Goal: Task Accomplishment & Management: Manage account settings

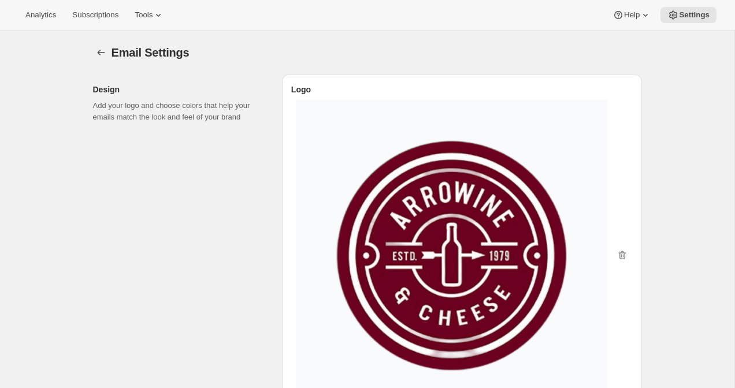
select select "subscriptionMessage"
select select "5"
select select "15"
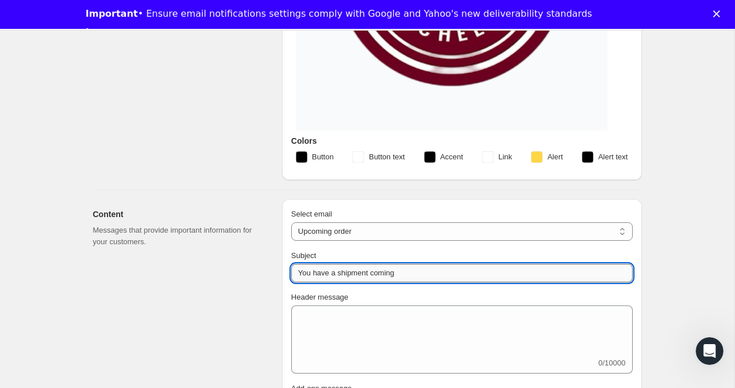
drag, startPoint x: 373, startPoint y: 273, endPoint x: 340, endPoint y: 278, distance: 33.9
click at [339, 278] on input "You have a shipment coming" at bounding box center [461, 273] width 341 height 18
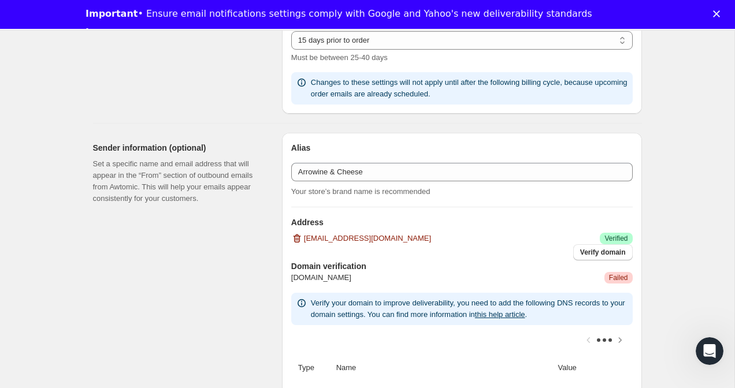
scroll to position [892, 0]
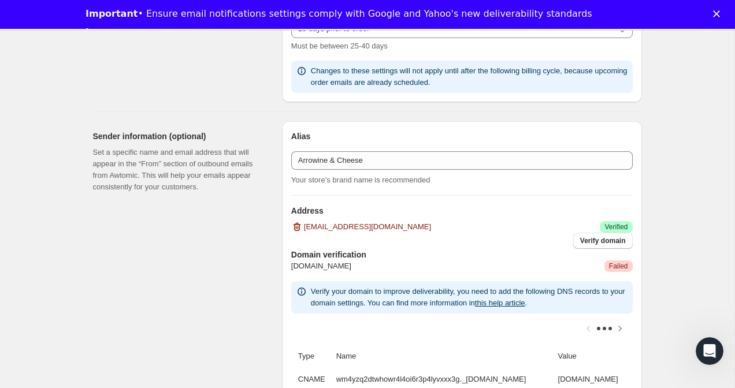
type input "You have a pick up coming"
click at [525, 300] on link "this help article" at bounding box center [500, 303] width 50 height 9
click at [306, 261] on span "[DOMAIN_NAME]" at bounding box center [321, 267] width 60 height 12
click at [307, 259] on div "[PERSON_NAME] & Cheese Your store’s brand name is recommended Address [EMAIL_AD…" at bounding box center [462, 281] width 360 height 321
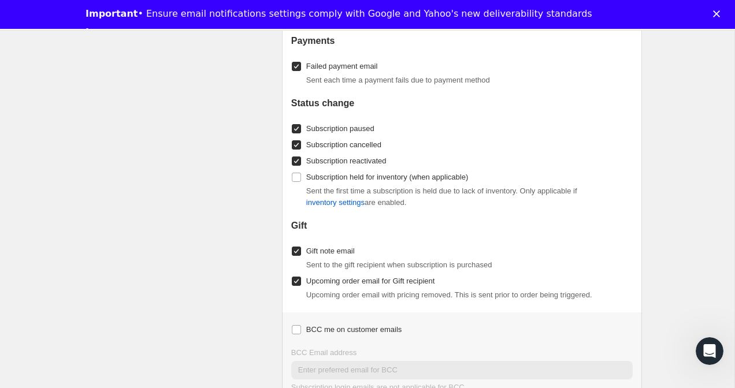
scroll to position [1658, 0]
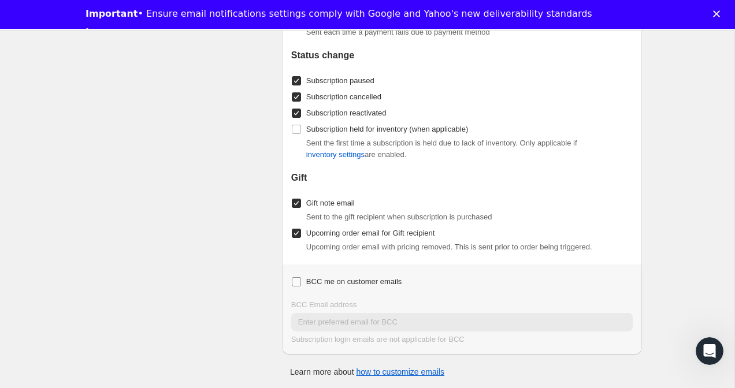
click at [295, 281] on input "BCC me on customer emails" at bounding box center [296, 281] width 9 height 9
checkbox input "true"
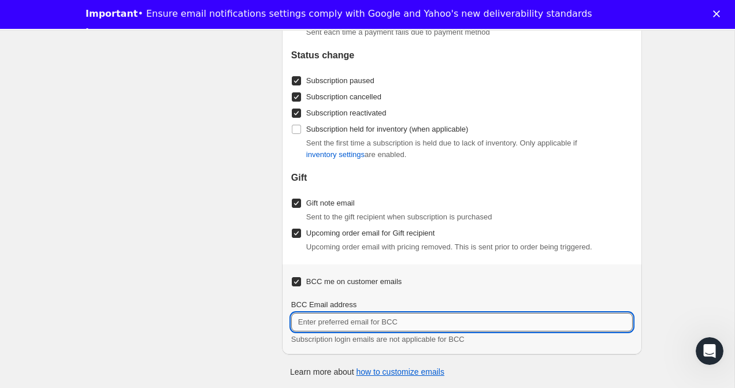
click at [318, 324] on input "BCC Email address" at bounding box center [461, 322] width 341 height 18
type input "[EMAIL_ADDRESS][DOMAIN_NAME]"
click at [631, 227] on div "Upcoming order email for Gift recipient Upcoming order email with pricing remov…" at bounding box center [461, 239] width 341 height 28
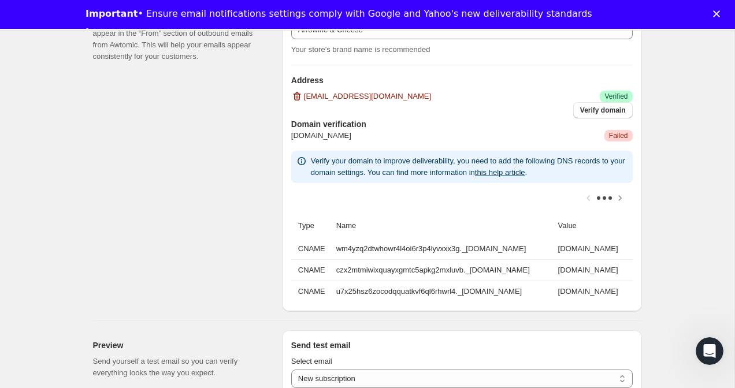
scroll to position [997, 0]
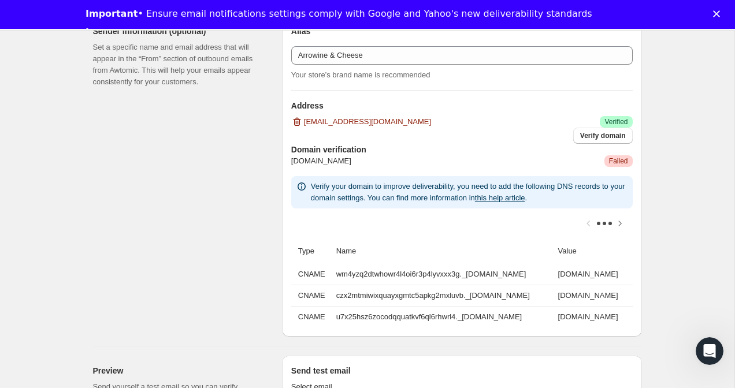
click at [335, 250] on th "Name" at bounding box center [444, 251] width 222 height 25
click at [519, 275] on td "wm4yzq2dtwhowr4l4oi6r3p4lyvxxx3g._[DOMAIN_NAME]" at bounding box center [444, 274] width 222 height 21
click at [523, 274] on td "wm4yzq2dtwhowr4l4oi6r3p4lyvxxx3g._[DOMAIN_NAME]" at bounding box center [444, 274] width 222 height 21
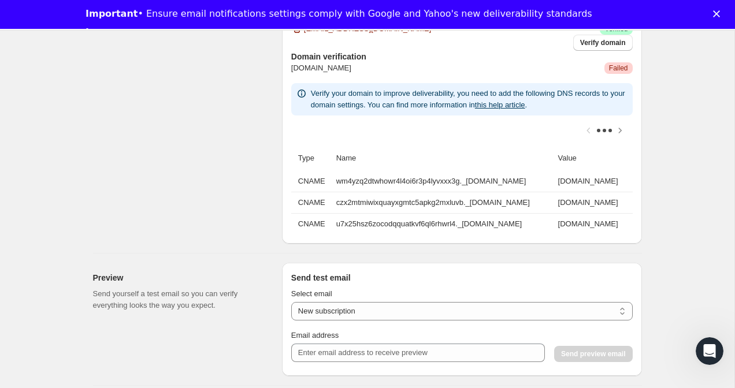
scroll to position [978, 0]
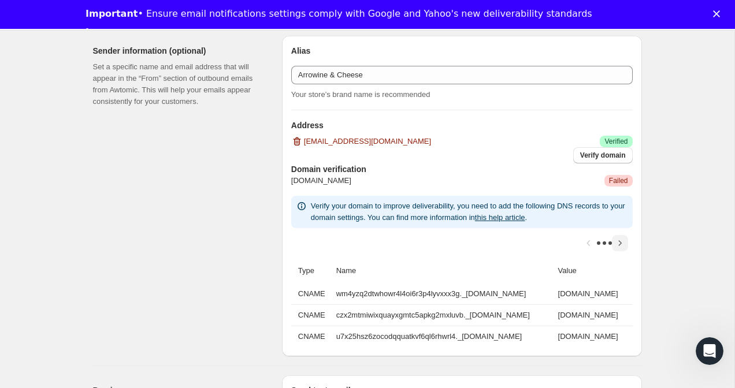
click at [619, 237] on icon "Scroll table right one column" at bounding box center [620, 243] width 12 height 12
click at [586, 240] on icon "Scroll table left one column" at bounding box center [589, 243] width 12 height 12
click at [586, 240] on div at bounding box center [461, 243] width 341 height 30
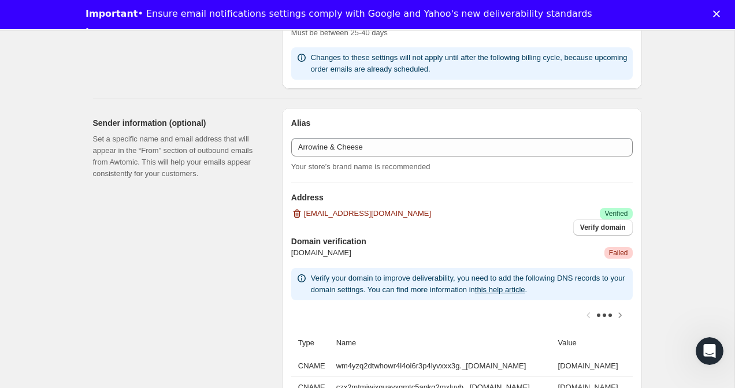
scroll to position [886, 0]
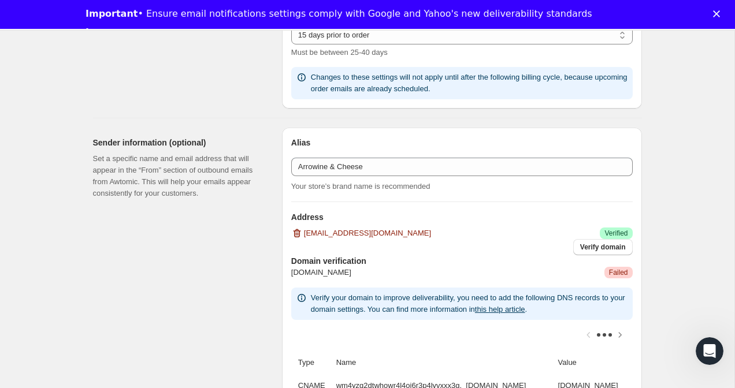
click at [322, 261] on h3 "Domain verification" at bounding box center [461, 261] width 341 height 12
click at [309, 272] on span "[DOMAIN_NAME]" at bounding box center [321, 273] width 60 height 12
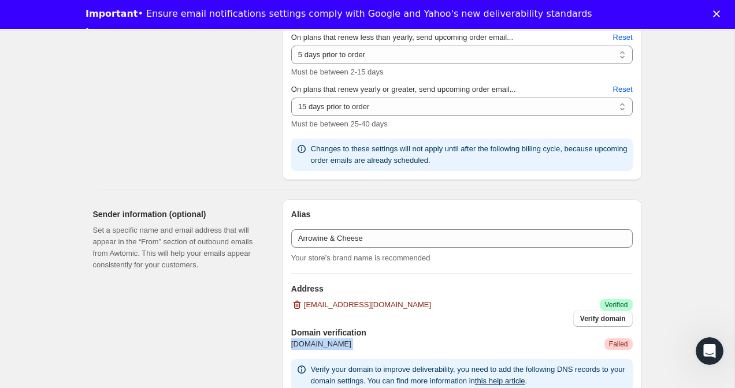
scroll to position [946, 0]
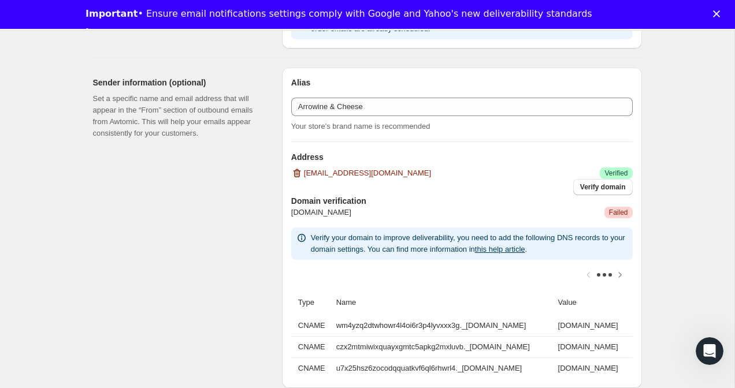
click at [302, 196] on h3 "Domain verification" at bounding box center [461, 201] width 341 height 12
click at [596, 185] on span "Verify domain" at bounding box center [603, 187] width 46 height 9
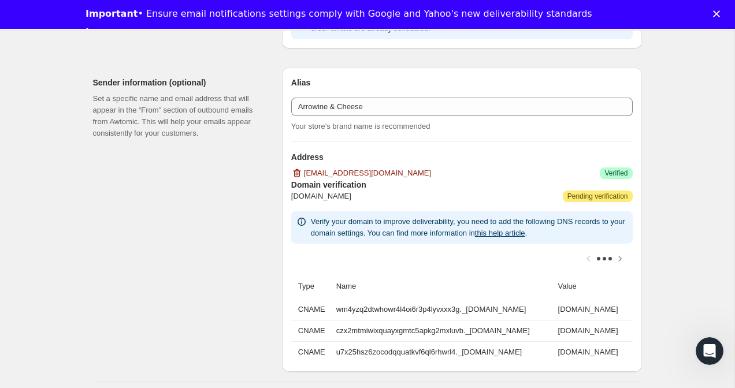
click at [309, 194] on span "[DOMAIN_NAME]" at bounding box center [321, 197] width 60 height 12
click at [321, 198] on span "[DOMAIN_NAME]" at bounding box center [321, 197] width 60 height 12
click at [324, 184] on h3 "Domain verification" at bounding box center [461, 185] width 341 height 12
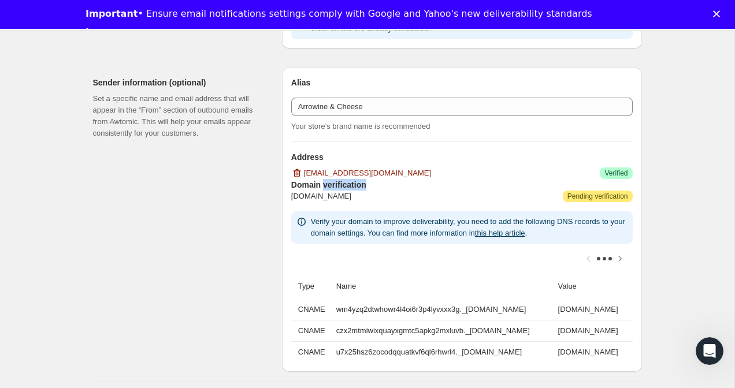
click at [324, 184] on h3 "Domain verification" at bounding box center [461, 185] width 341 height 12
click at [520, 229] on link "this help article" at bounding box center [500, 233] width 50 height 9
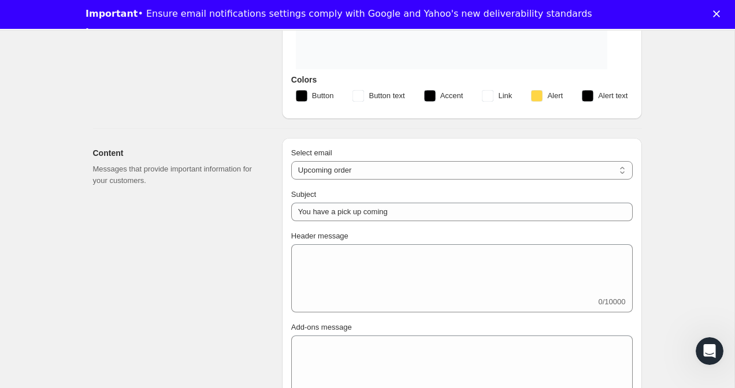
scroll to position [441, 0]
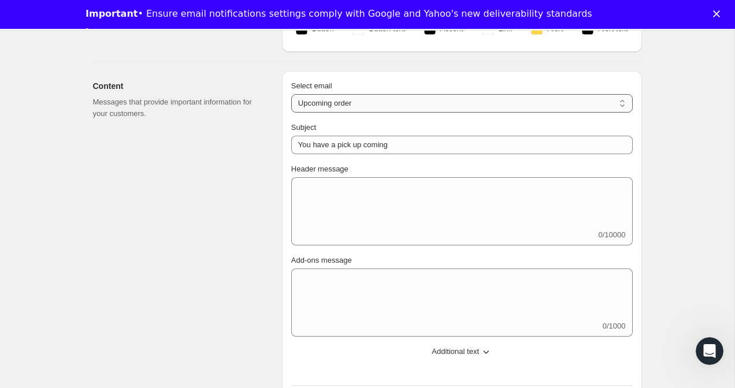
click at [407, 103] on select "New subscription Upcoming order Failed payment Delayed subscription (inventory …" at bounding box center [461, 103] width 341 height 18
click at [291, 94] on select "New subscription Upcoming order Failed payment Delayed subscription (inventory …" at bounding box center [461, 103] width 341 height 18
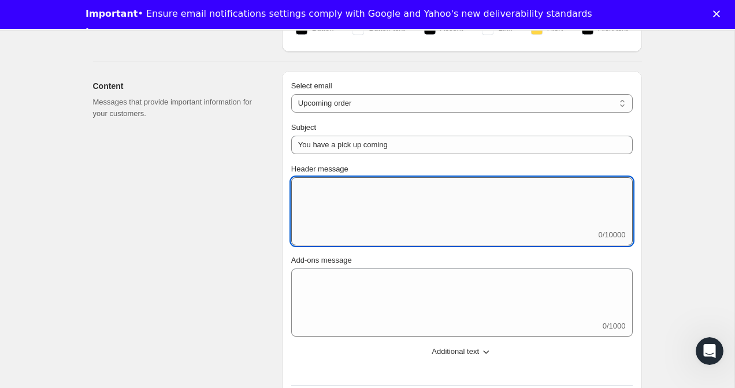
click at [330, 197] on textarea "Header message" at bounding box center [461, 203] width 341 height 52
click at [400, 97] on select "New subscription Upcoming order Failed payment Delayed subscription (inventory …" at bounding box center [461, 103] width 341 height 18
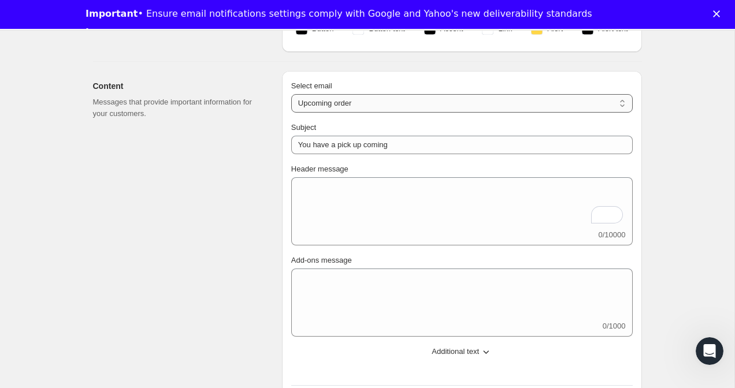
click at [291, 94] on select "New subscription Upcoming order Failed payment Delayed subscription (inventory …" at bounding box center [461, 103] width 341 height 18
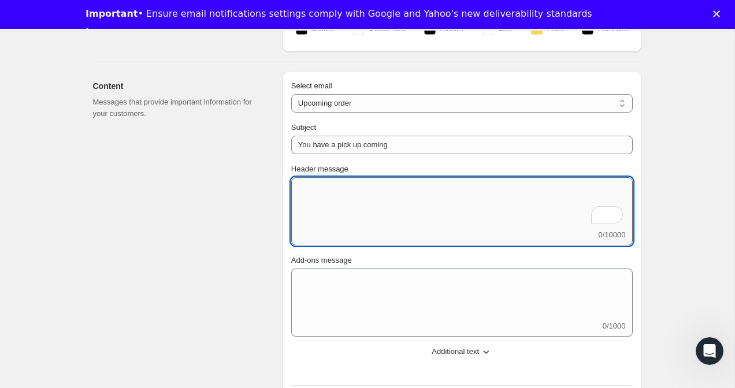
click at [330, 181] on textarea "Header message" at bounding box center [461, 203] width 341 height 52
paste textarea "Good news — your Wine Club box is almost ready for pickup! We'll have your cura…"
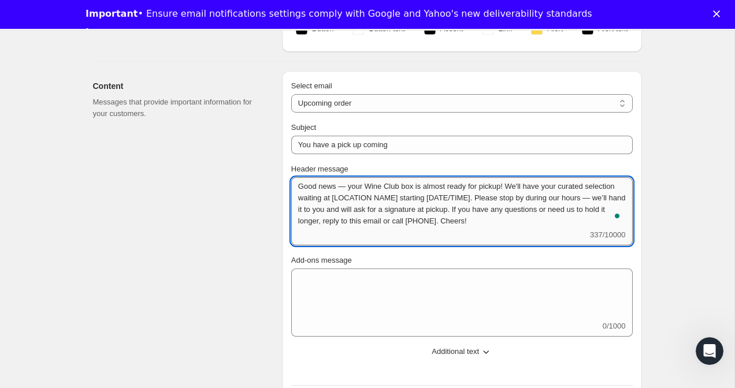
click at [349, 187] on textarea "Good news — your Wine Club box is almost ready for pickup! We'll have your cura…" at bounding box center [461, 203] width 341 height 52
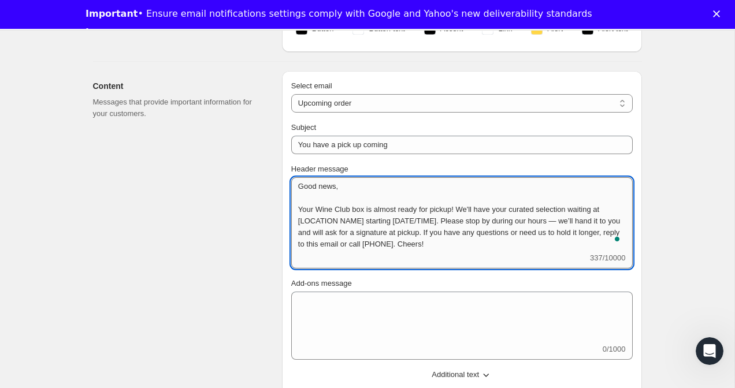
drag, startPoint x: 368, startPoint y: 211, endPoint x: 356, endPoint y: 213, distance: 12.4
click at [356, 213] on textarea "Good news, Your Wine Club box is almost ready for pickup! We'll have your curat…" at bounding box center [461, 214] width 341 height 75
drag, startPoint x: 364, startPoint y: 220, endPoint x: 280, endPoint y: 222, distance: 83.8
click at [280, 222] on div "Content Messages that provide important information for your customers. Select …" at bounding box center [363, 319] width 558 height 514
drag, startPoint x: 408, startPoint y: 221, endPoint x: 363, endPoint y: 224, distance: 45.2
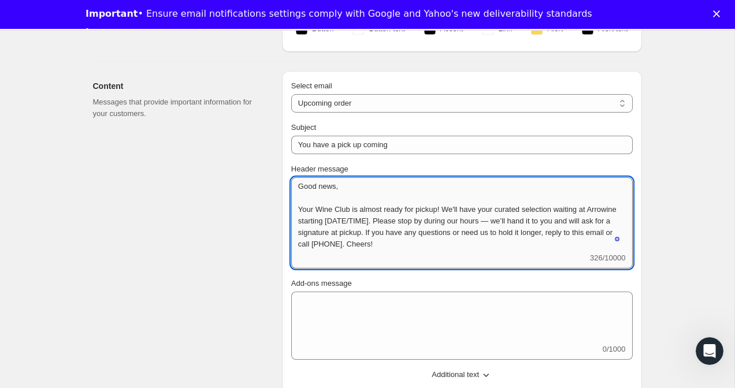
click at [363, 224] on textarea "Good news, Your Wine Club is almost ready for pickup! We'll have your curated s…" at bounding box center [461, 214] width 341 height 75
drag, startPoint x: 390, startPoint y: 244, endPoint x: 359, endPoint y: 246, distance: 31.2
click at [359, 246] on textarea "Good news, Your Wine Club is almost ready for pickup! We'll have your curated s…" at bounding box center [461, 214] width 341 height 75
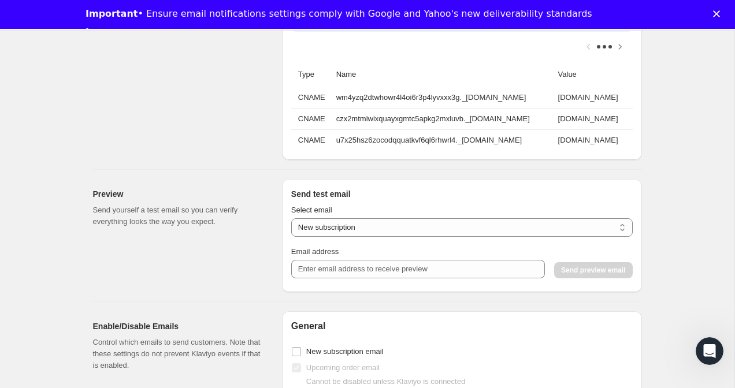
scroll to position [1172, 0]
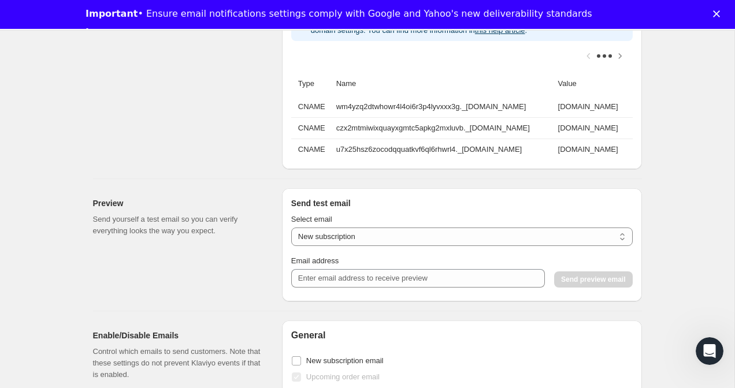
type textarea "Good news, Your Wine Club is almost ready for pickup! We'll have your curated s…"
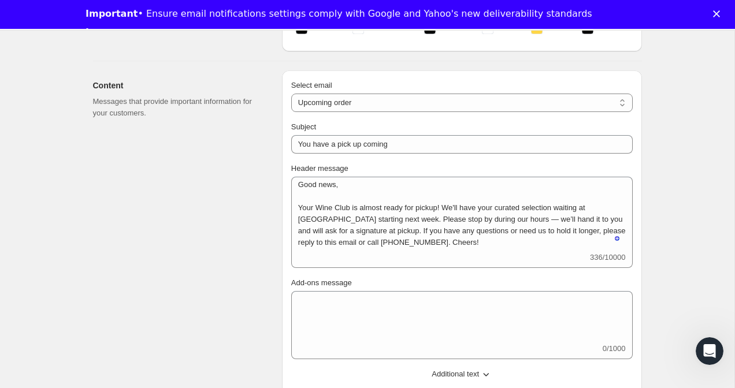
scroll to position [374, 0]
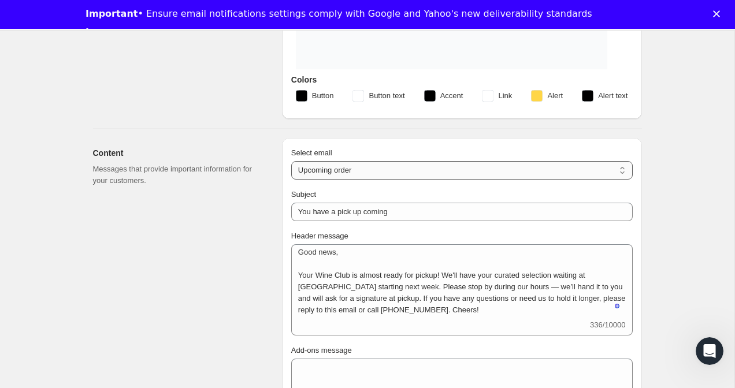
click at [437, 166] on select "New subscription Upcoming order Failed payment Delayed subscription (inventory …" at bounding box center [461, 170] width 341 height 18
select select "welcomeMessage"
click at [291, 161] on select "New subscription Upcoming order Failed payment Delayed subscription (inventory …" at bounding box center [461, 170] width 341 height 18
type input "Your new subscription"
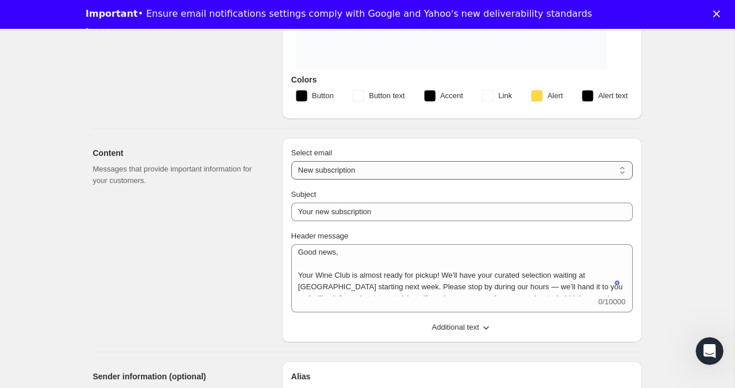
scroll to position [0, 0]
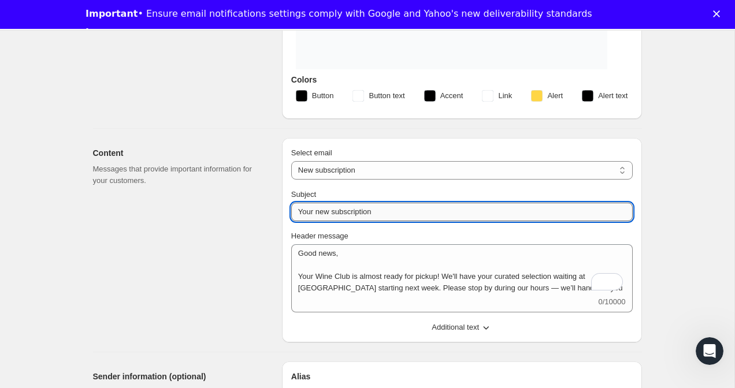
click at [326, 210] on input "Your new subscription" at bounding box center [461, 212] width 341 height 18
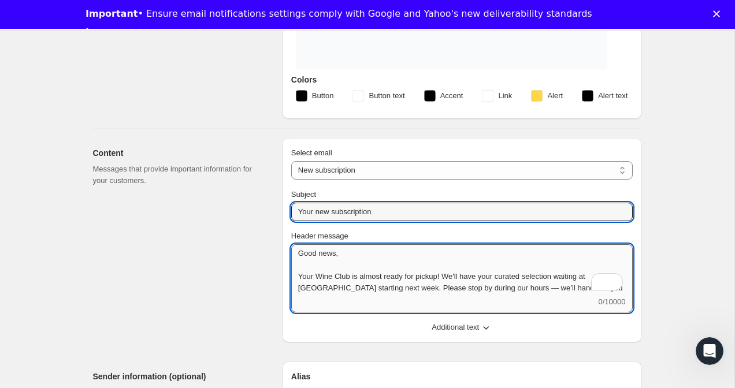
click at [314, 263] on textarea "Good news, Your Wine Club is almost ready for pickup! We'll have your curated s…" at bounding box center [461, 270] width 341 height 52
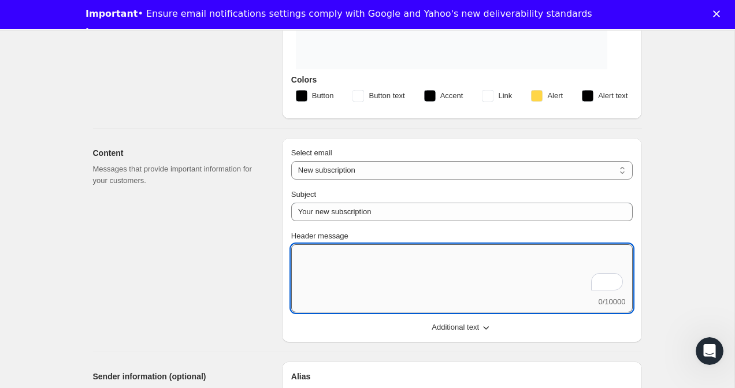
paste textarea "Join our Wine Club and enjoy handpicked, small-batch wines delivered to the sto…"
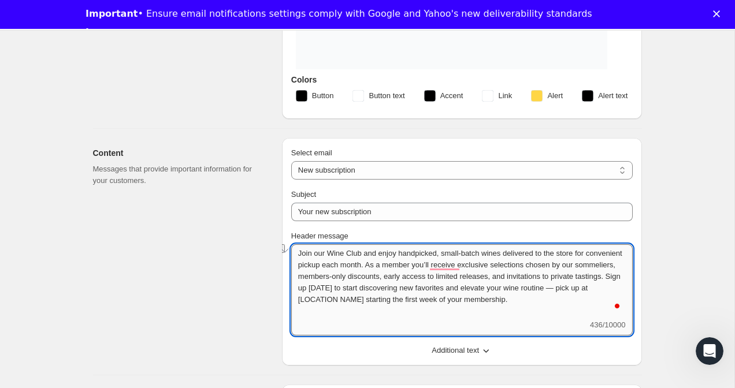
drag, startPoint x: 370, startPoint y: 299, endPoint x: 440, endPoint y: 302, distance: 69.9
click at [440, 302] on textarea "Join our Wine Club and enjoy handpicked, small-batch wines delivered to the sto…" at bounding box center [461, 281] width 341 height 75
drag, startPoint x: 404, startPoint y: 301, endPoint x: 566, endPoint y: 296, distance: 161.3
click at [566, 296] on textarea "Join our Wine Club and enjoy handpicked, small-batch wines delivered to the sto…" at bounding box center [461, 281] width 341 height 75
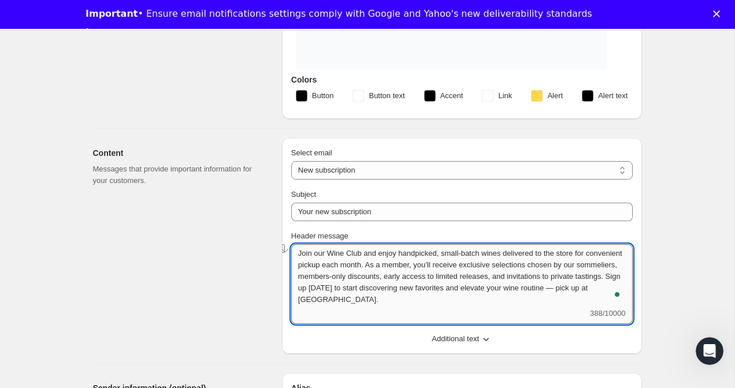
drag, startPoint x: 447, startPoint y: 276, endPoint x: 354, endPoint y: 276, distance: 93.0
click at [354, 276] on textarea "Join our Wine Club and enjoy handpicked, small-batch wines delivered to the sto…" at bounding box center [461, 276] width 341 height 64
drag, startPoint x: 450, startPoint y: 276, endPoint x: 412, endPoint y: 274, distance: 38.2
click at [412, 274] on textarea "Join our Wine Club and enjoy handpicked, small-batch wines delivered to the sto…" at bounding box center [461, 276] width 341 height 64
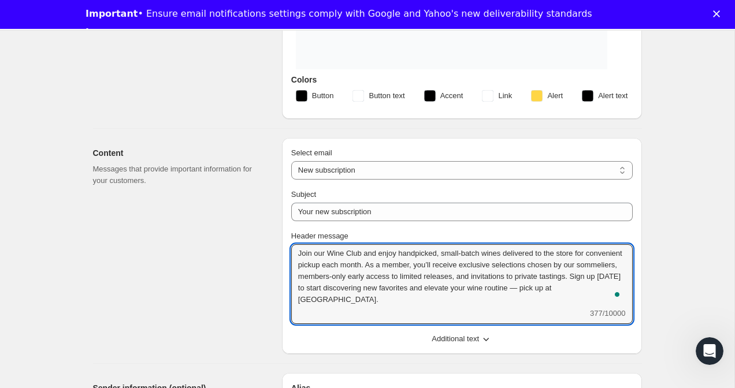
type textarea "Join our Wine Club and enjoy handpicked, small-batch wines delivered to the sto…"
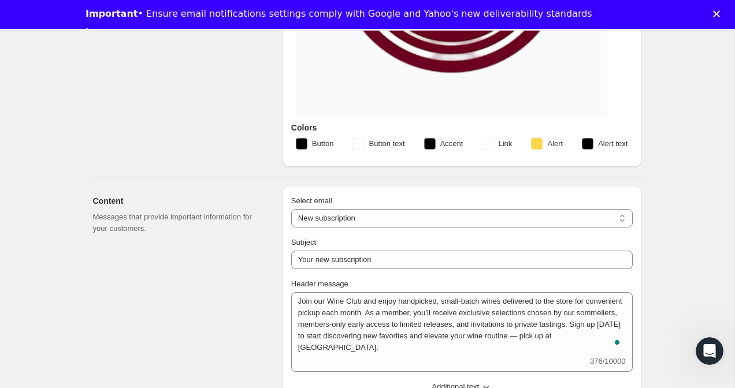
scroll to position [365, 0]
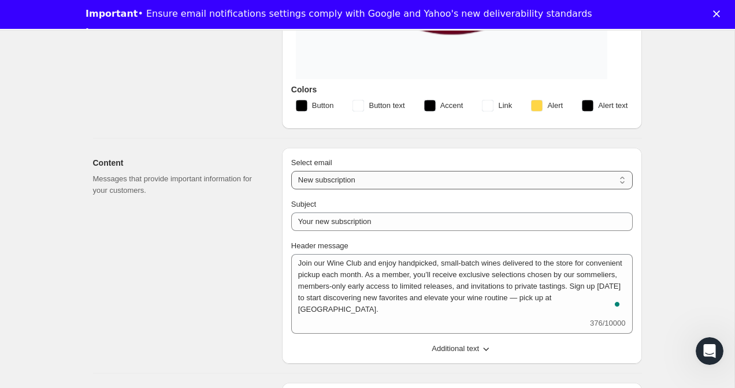
click at [424, 182] on select "New subscription Upcoming order Failed payment Delayed subscription (inventory …" at bounding box center [461, 180] width 341 height 18
select select "failedPaymentMessage"
click at [291, 171] on select "New subscription Upcoming order Failed payment Delayed subscription (inventory …" at bounding box center [461, 180] width 341 height 18
type input "Issue with Payment"
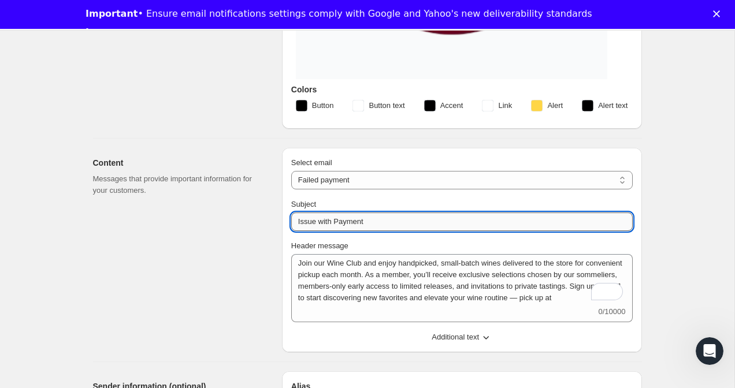
click at [389, 221] on input "Issue with Payment" at bounding box center [461, 222] width 341 height 18
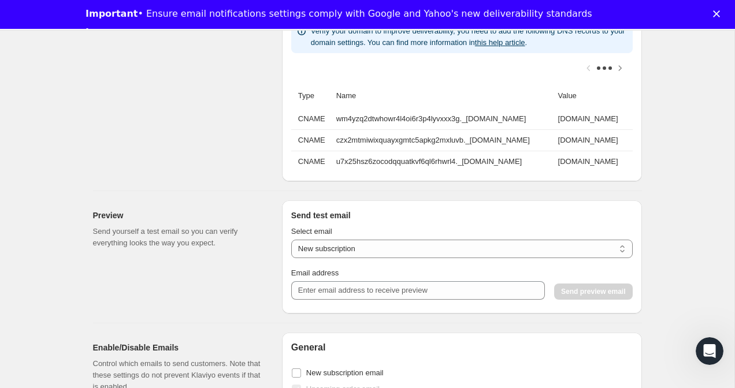
scroll to position [881, 0]
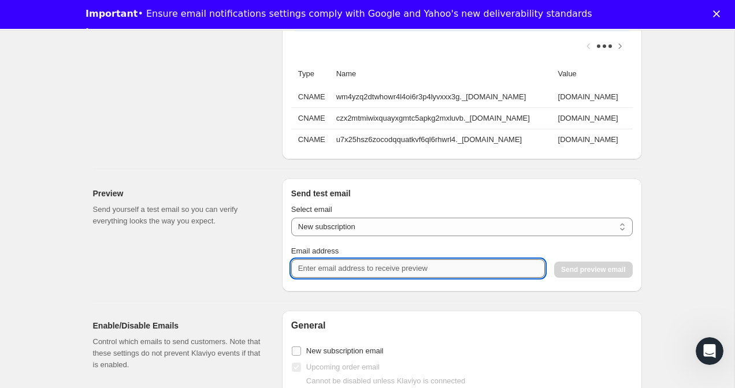
click at [322, 270] on input "Email address" at bounding box center [418, 268] width 254 height 18
type input "[EMAIL_ADDRESS][DOMAIN_NAME]"
click at [189, 83] on div "Sender information (optional) Set a specific name and email address that will a…" at bounding box center [183, 7] width 180 height 304
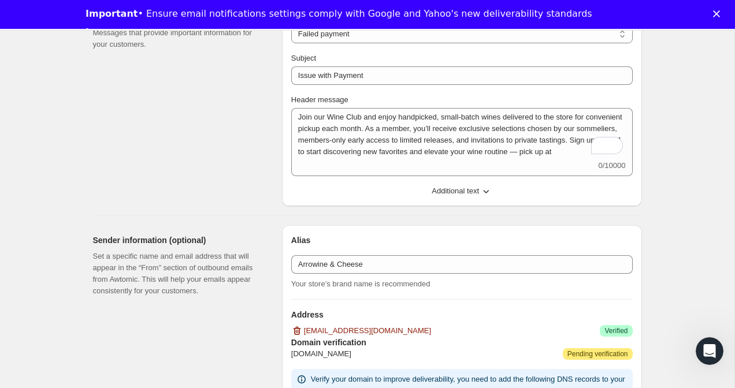
scroll to position [450, 0]
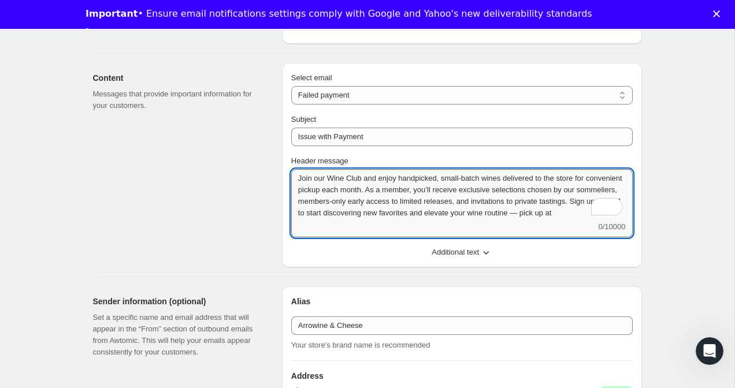
click at [321, 187] on textarea "Join our Wine Club and enjoy handpicked, small-batch wines delivered to the sto…" at bounding box center [461, 195] width 341 height 52
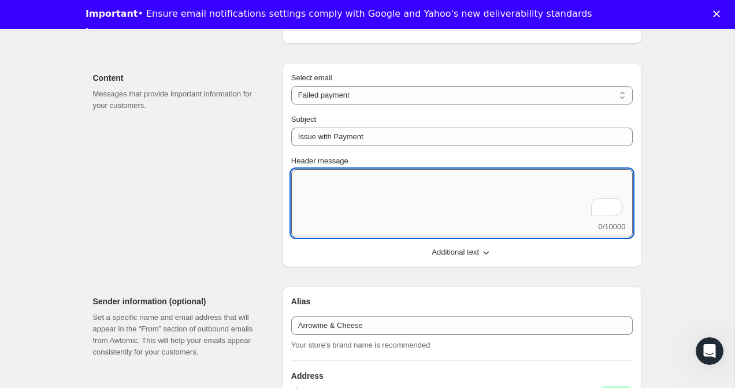
paste textarea "Issue with Payment"
type textarea "Issue with Payment"
click at [336, 178] on textarea "Issue with Payment" at bounding box center [461, 195] width 341 height 52
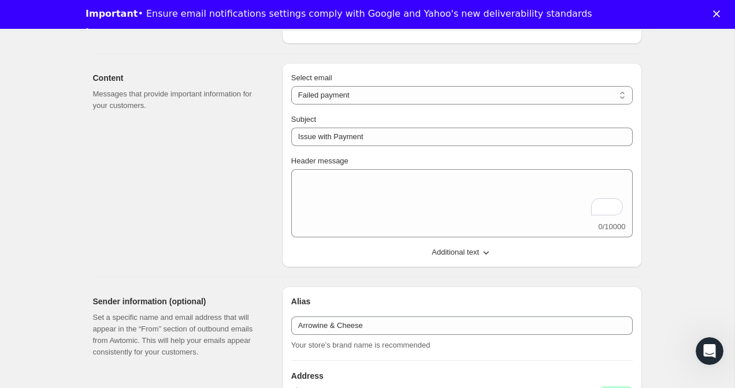
click at [716, 12] on icon "Close" at bounding box center [716, 13] width 7 height 7
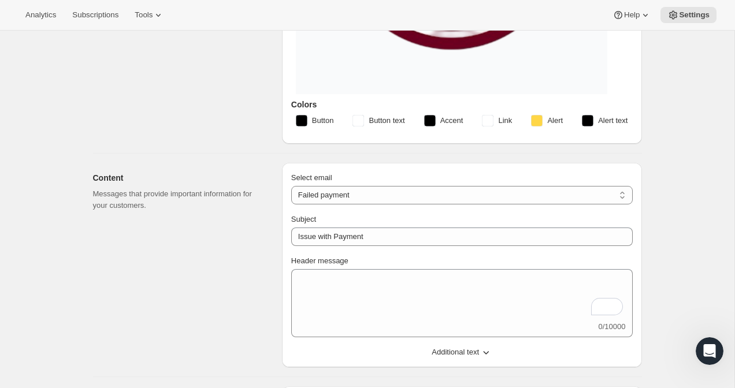
scroll to position [407, 0]
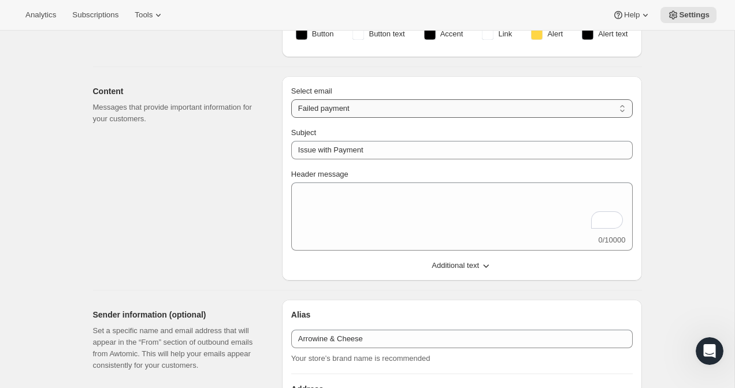
click at [376, 109] on select "New subscription Upcoming order Failed payment Delayed subscription (inventory …" at bounding box center [461, 108] width 341 height 18
select select "subscriptionUpdatedMessage"
click at [291, 99] on select "New subscription Upcoming order Failed payment Delayed subscription (inventory …" at bounding box center [461, 108] width 341 height 18
type input "Subscription updated"
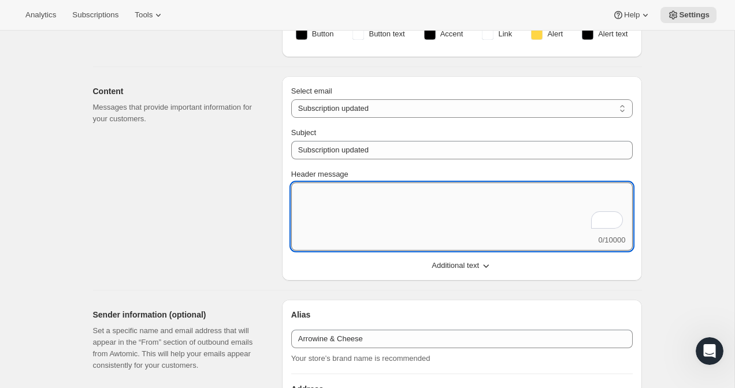
click at [347, 193] on textarea "Header message" at bounding box center [461, 209] width 341 height 52
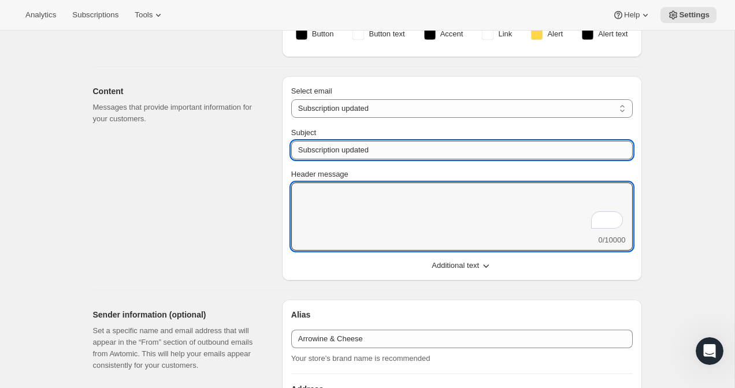
click at [361, 150] on input "Subscription updated" at bounding box center [461, 150] width 341 height 18
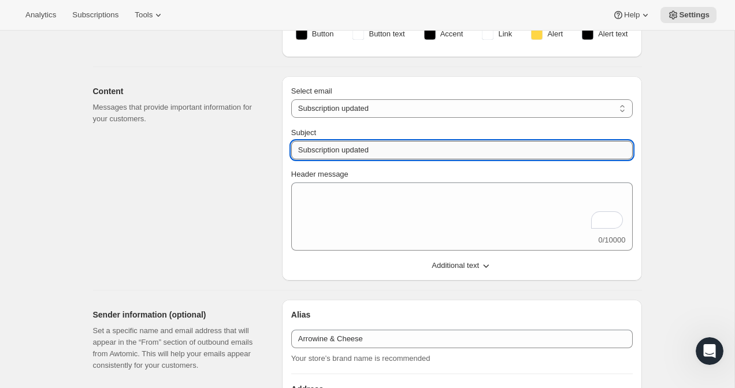
click at [361, 150] on input "Subscription updated" at bounding box center [461, 150] width 341 height 18
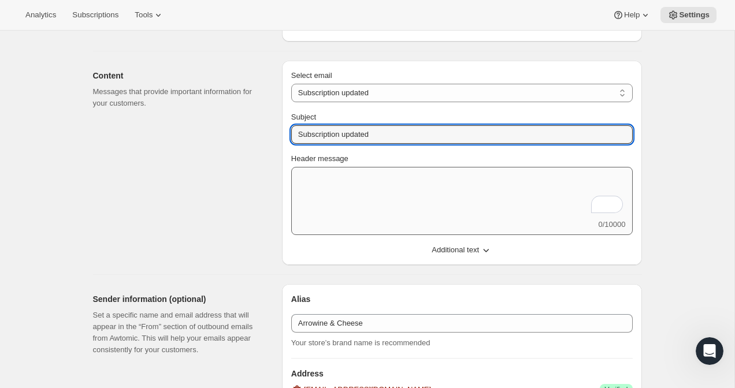
scroll to position [399, 0]
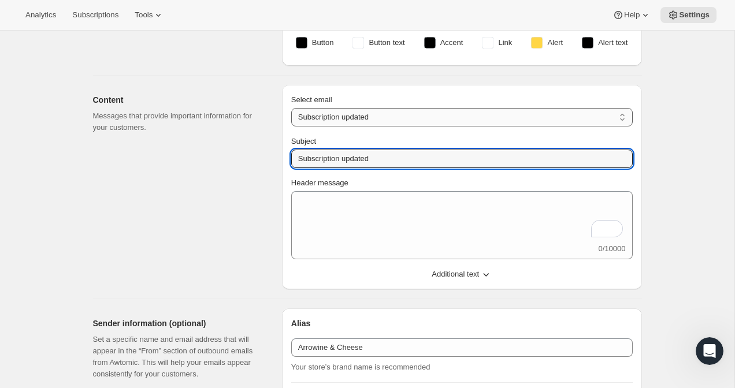
click at [384, 123] on select "New subscription Upcoming order Failed payment Delayed subscription (inventory …" at bounding box center [461, 117] width 341 height 18
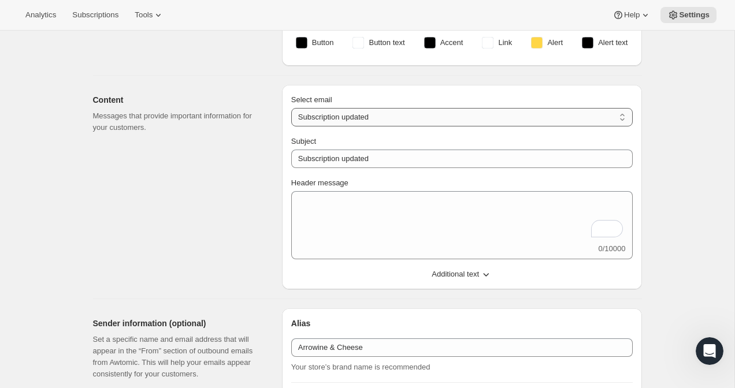
select select "giftedMessage"
click at [291, 108] on select "New subscription Upcoming order Failed payment Delayed subscription (inventory …" at bounding box center [461, 117] width 341 height 18
type input "You have been gifted a subscription"
click at [386, 121] on select "New subscription Upcoming order Failed payment Delayed subscription (inventory …" at bounding box center [461, 117] width 341 height 18
click at [291, 108] on select "New subscription Upcoming order Failed payment Delayed subscription (inventory …" at bounding box center [461, 117] width 341 height 18
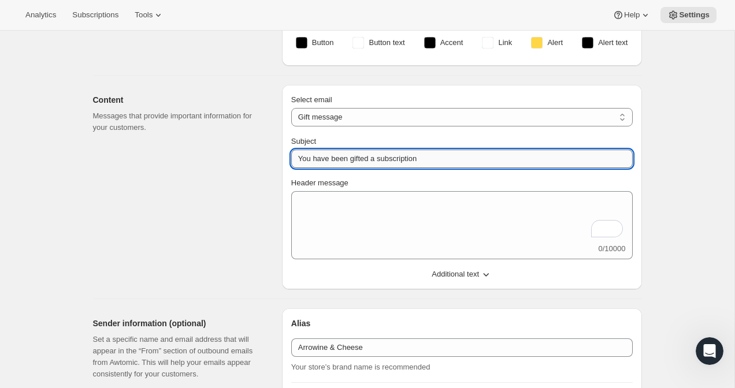
click at [371, 154] on input "You have been gifted a subscription" at bounding box center [461, 159] width 341 height 18
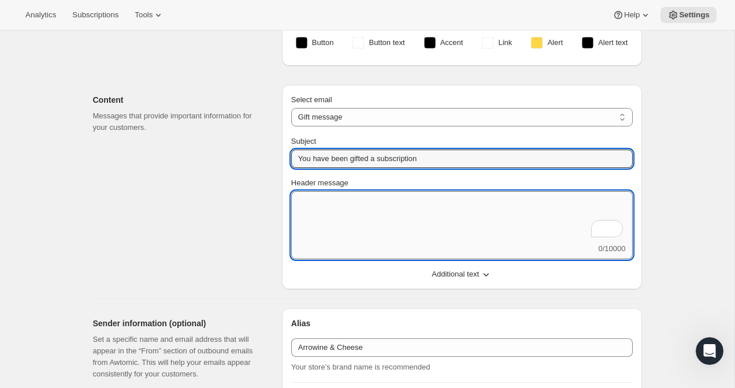
click at [306, 207] on textarea "Header message" at bounding box center [461, 217] width 341 height 52
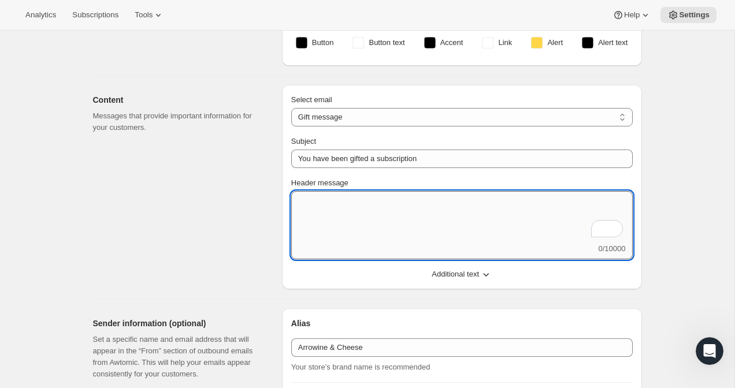
paste textarea "Hi {{ person.first_name|default:"there" }},Good news — someone has gifted you a…"
type textarea "Hi {{ person.first_name|default:"there" }},Good news — someone has gifted you a…"
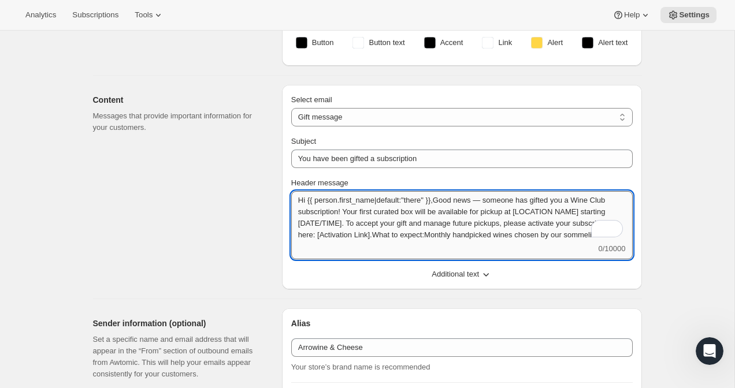
scroll to position [0, 0]
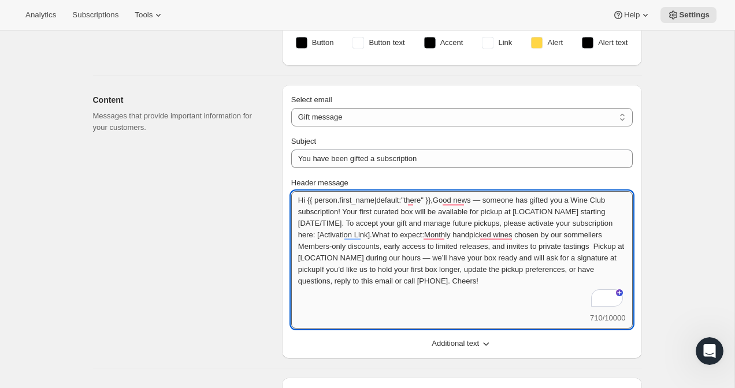
click at [332, 205] on textarea "Hi {{ person.first_name|default:"there" }},Good news — someone has gifted you a…" at bounding box center [461, 251] width 341 height 121
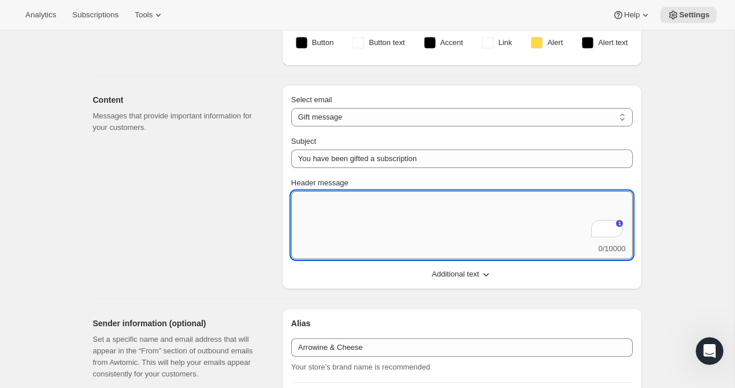
paste textarea "Hi {{ person.first_name|default:"there" }},Good news — someone has gifted you a…"
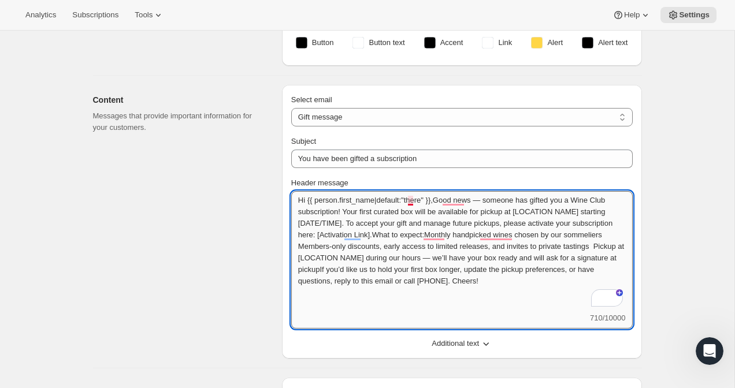
drag, startPoint x: 434, startPoint y: 199, endPoint x: 408, endPoint y: 202, distance: 26.7
click at [408, 202] on textarea "Hi {{ person.first_name|default:"there" }},Good news — someone has gifted you a…" at bounding box center [461, 251] width 341 height 121
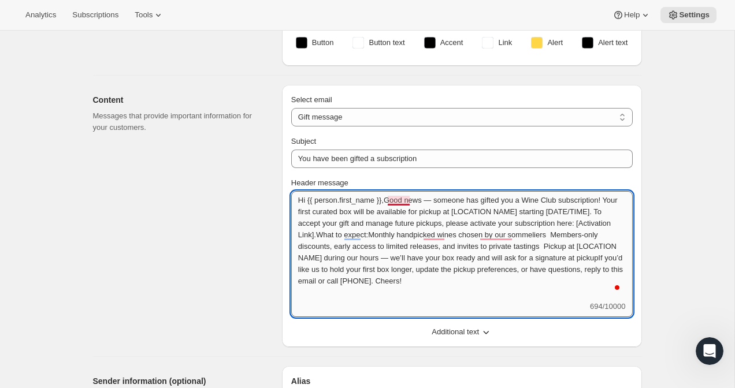
click at [390, 200] on textarea "Hi {{ person.first_name }},Good news — someone has gifted you a Wine Club subsc…" at bounding box center [461, 246] width 341 height 110
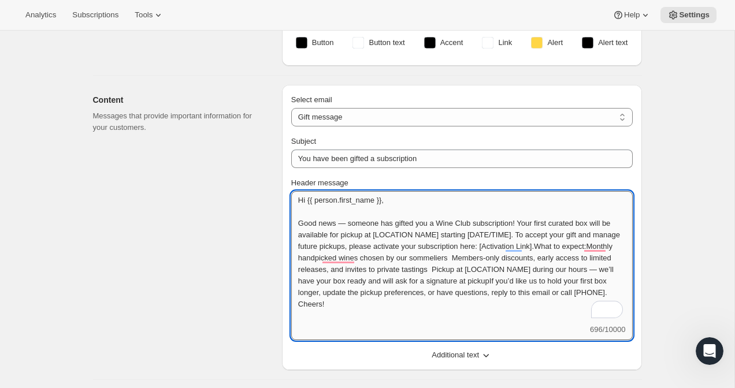
click at [384, 201] on textarea "Hi {{ person.first_name }}, Good news — someone has gifted you a Wine Club subs…" at bounding box center [461, 257] width 341 height 133
click at [406, 201] on textarea "Hi {{ person.first_name }}, Good news — someone has gifted you a Wine Club subs…" at bounding box center [461, 257] width 341 height 133
click at [350, 222] on textarea "Hi {{ person.first_name }}, Good news — someone has gifted you a Wine Club subs…" at bounding box center [461, 257] width 341 height 133
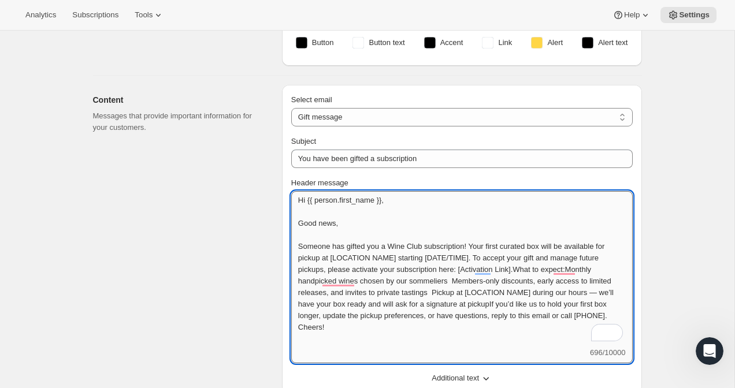
drag, startPoint x: 558, startPoint y: 246, endPoint x: 546, endPoint y: 249, distance: 12.5
click at [546, 249] on textarea "Hi {{ person.first_name }}, Good news, Someone has gifted you a Wine Club subsc…" at bounding box center [461, 269] width 341 height 156
drag, startPoint x: 411, startPoint y: 257, endPoint x: 346, endPoint y: 260, distance: 65.9
click at [346, 260] on textarea "Hi {{ person.first_name }}, Good news, Someone has gifted you a Wine Club subsc…" at bounding box center [461, 269] width 341 height 156
drag, startPoint x: 457, startPoint y: 259, endPoint x: 382, endPoint y: 259, distance: 74.5
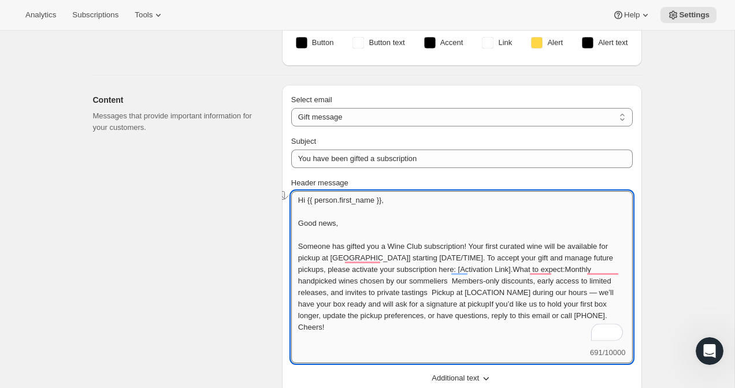
click at [382, 259] on textarea "Hi {{ person.first_name }}, Good news, Someone has gifted you a Wine Club subsc…" at bounding box center [461, 269] width 341 height 156
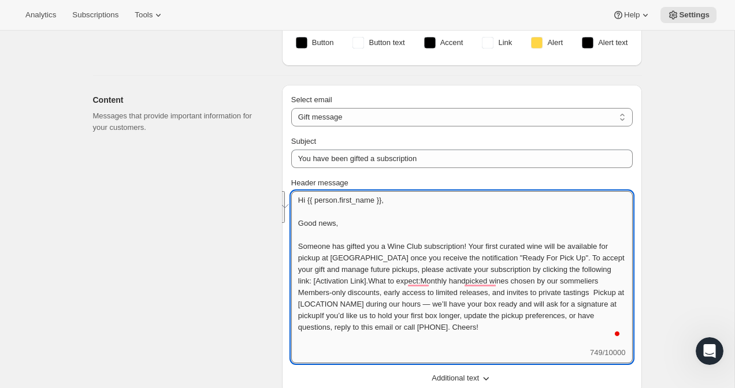
drag, startPoint x: 408, startPoint y: 283, endPoint x: 573, endPoint y: 259, distance: 166.9
click at [573, 259] on textarea "Hi {{ person.first_name }}, Good news, Someone has gifted you a Wine Club subsc…" at bounding box center [461, 269] width 341 height 156
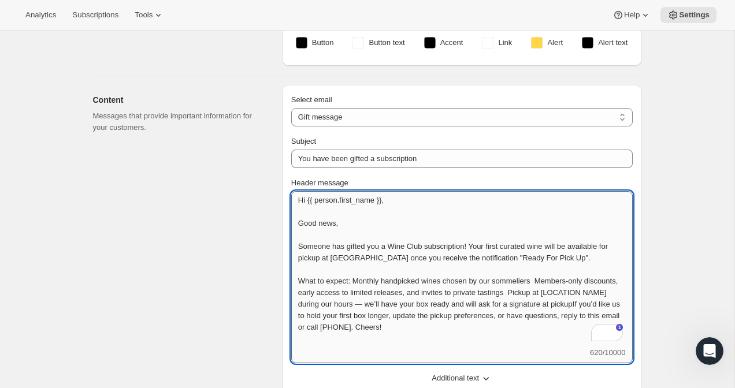
drag, startPoint x: 335, startPoint y: 294, endPoint x: 296, endPoint y: 295, distance: 39.3
click at [296, 295] on textarea "Hi {{ person.first_name }}, Good news, Someone has gifted you a Wine Club subsc…" at bounding box center [461, 269] width 341 height 156
drag, startPoint x: 540, startPoint y: 294, endPoint x: 609, endPoint y: 292, distance: 68.8
click at [609, 292] on textarea "Hi {{ person.first_name }}, Good news, Someone has gifted you a Wine Club subsc…" at bounding box center [461, 269] width 341 height 156
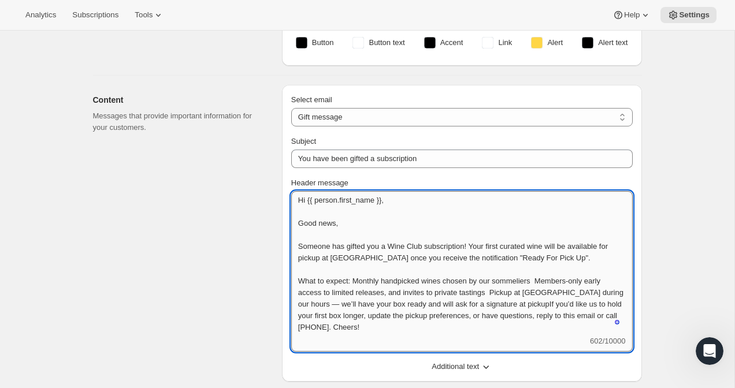
drag, startPoint x: 385, startPoint y: 303, endPoint x: 397, endPoint y: 304, distance: 11.6
click at [397, 304] on textarea "Hi {{ person.first_name }}, Good news, Someone has gifted you a Wine Club subsc…" at bounding box center [461, 263] width 341 height 144
click at [556, 304] on textarea "Hi {{ person.first_name }}, Good news, Someone has gifted you a Wine Club subsc…" at bounding box center [461, 263] width 341 height 144
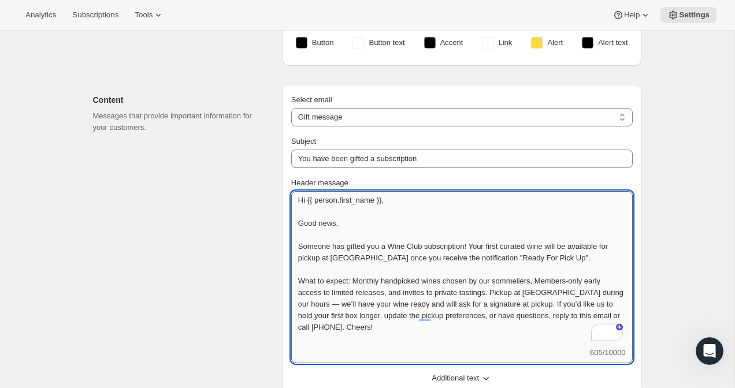
click at [560, 306] on textarea "Hi {{ person.first_name }}, Good news, Someone has gifted you a Wine Club subsc…" at bounding box center [461, 269] width 341 height 156
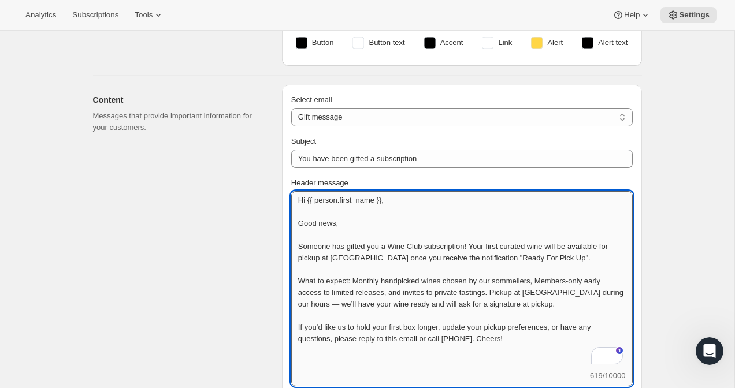
drag, startPoint x: 426, startPoint y: 328, endPoint x: 413, endPoint y: 329, distance: 13.3
click at [413, 329] on textarea "Hi {{ person.first_name }}, Good news, Someone has gifted you a Wine Club subsc…" at bounding box center [461, 280] width 341 height 179
drag, startPoint x: 450, startPoint y: 340, endPoint x: 484, endPoint y: 340, distance: 33.5
click at [484, 340] on textarea "Hi {{ person.first_name }}, Good news, Someone has gifted you a Wine Club subsc…" at bounding box center [461, 280] width 341 height 179
click at [302, 364] on textarea "Hi {{ person.first_name }}, Good news, Someone has gifted you a Wine Club subsc…" at bounding box center [461, 292] width 341 height 202
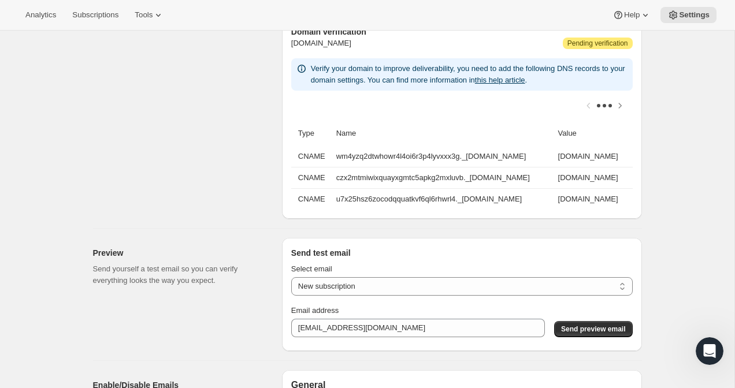
scroll to position [1003, 0]
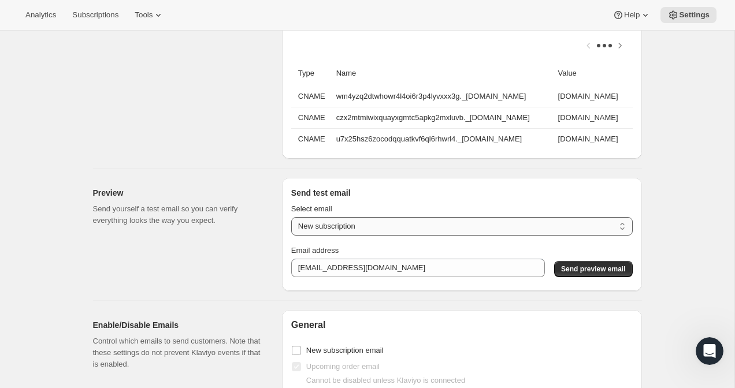
type textarea "Hi {{ person.first_name }}, Good news, Someone has gifted you a Wine Club subsc…"
click at [369, 225] on select "New subscription Upcoming order Payment failure Delayed subscription Updated su…" at bounding box center [461, 226] width 341 height 18
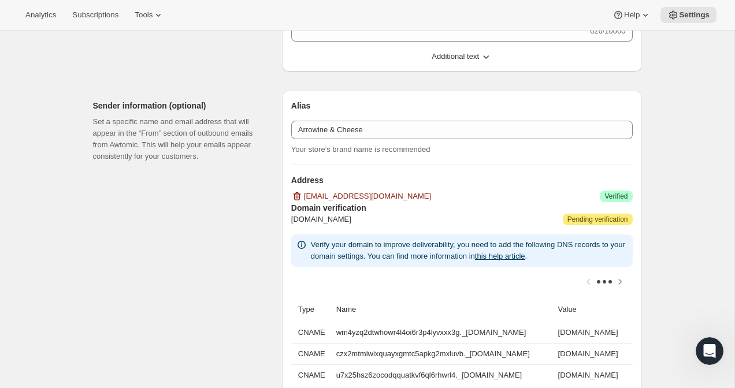
scroll to position [875, 0]
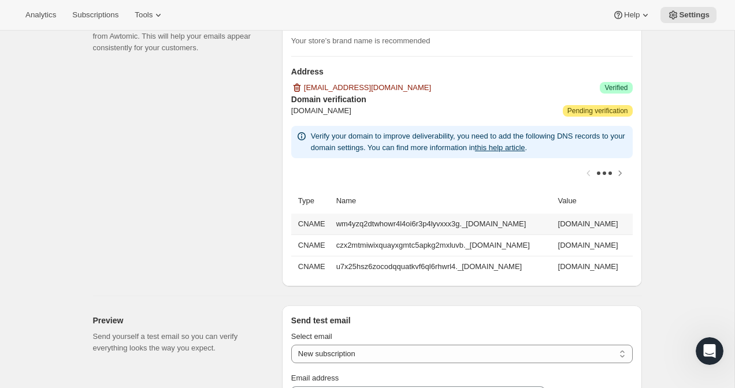
click at [498, 229] on td "wm4yzq2dtwhowr4l4oi6r3p4lyvxxx3g._[DOMAIN_NAME]" at bounding box center [444, 224] width 222 height 21
click at [335, 101] on h3 "Domain verification" at bounding box center [461, 100] width 341 height 12
click at [580, 111] on span "Pending verification" at bounding box center [597, 110] width 61 height 9
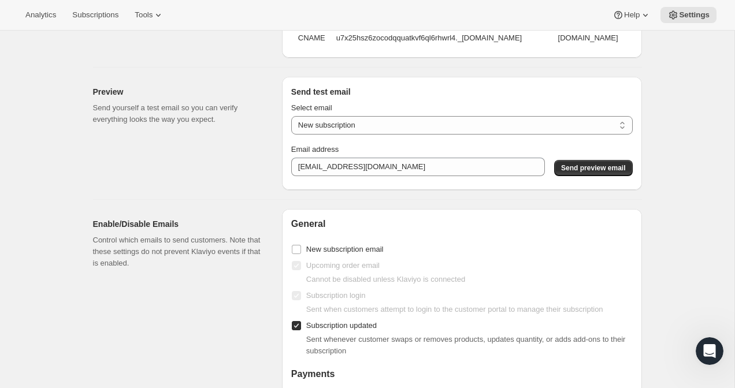
scroll to position [1078, 0]
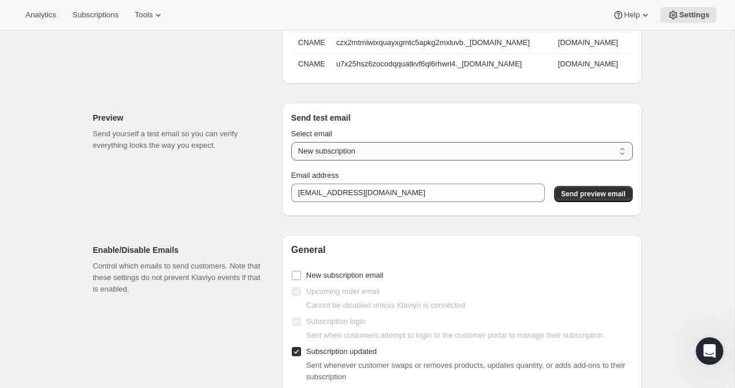
click at [418, 154] on select "New subscription Upcoming order Payment failure Delayed subscription Updated su…" at bounding box center [461, 151] width 341 height 18
select select "new-subscription-gifted-qa"
click at [291, 142] on select "New subscription Upcoming order Payment failure Delayed subscription Updated su…" at bounding box center [461, 151] width 341 height 18
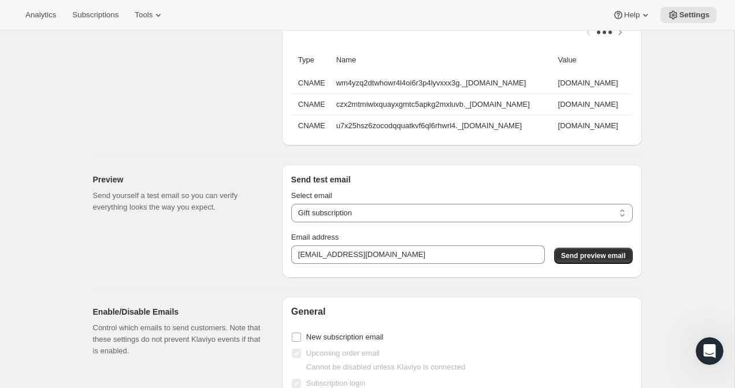
scroll to position [1038, 0]
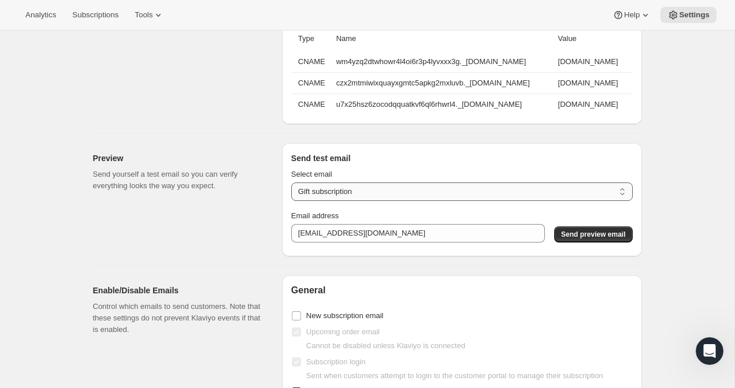
click at [443, 188] on select "New subscription Upcoming order Payment failure Delayed subscription Updated su…" at bounding box center [461, 192] width 341 height 18
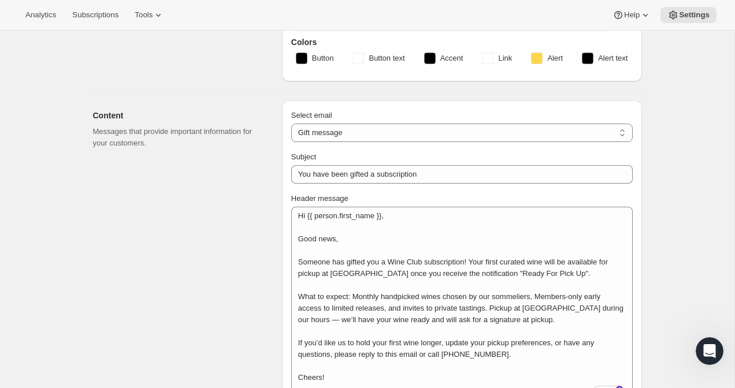
scroll to position [274, 0]
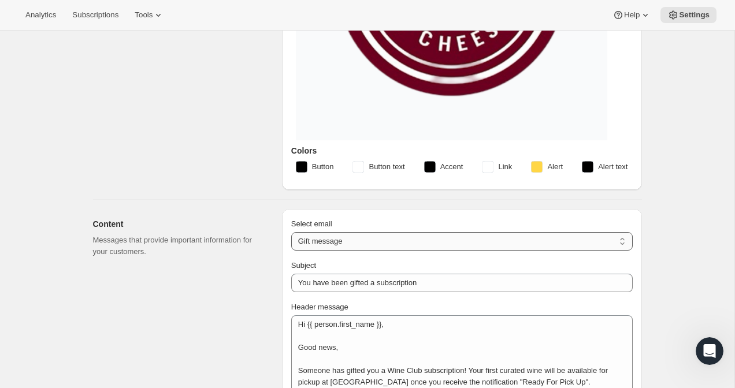
click at [380, 244] on select "New subscription Upcoming order Failed payment Delayed subscription (inventory …" at bounding box center [461, 241] width 341 height 18
select select "reactivatedMessage"
click at [291, 232] on select "New subscription Upcoming order Failed payment Delayed subscription (inventory …" at bounding box center [461, 241] width 341 height 18
type input "Subscription updated"
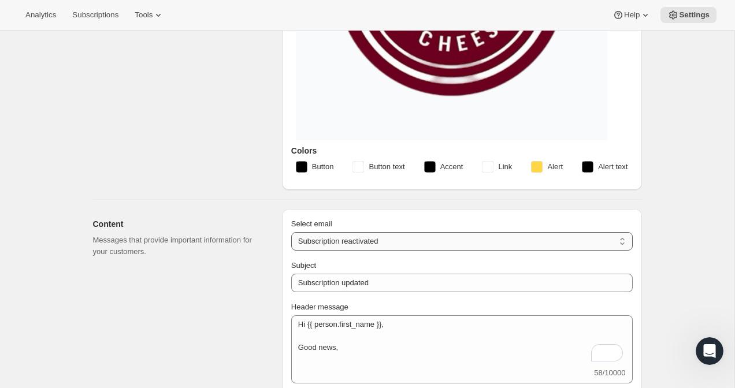
click at [405, 242] on select "New subscription Upcoming order Failed payment Delayed subscription (inventory …" at bounding box center [461, 241] width 341 height 18
select select "cancelledMessage"
click at [291, 232] on select "New subscription Upcoming order Failed payment Delayed subscription (inventory …" at bounding box center [461, 241] width 341 height 18
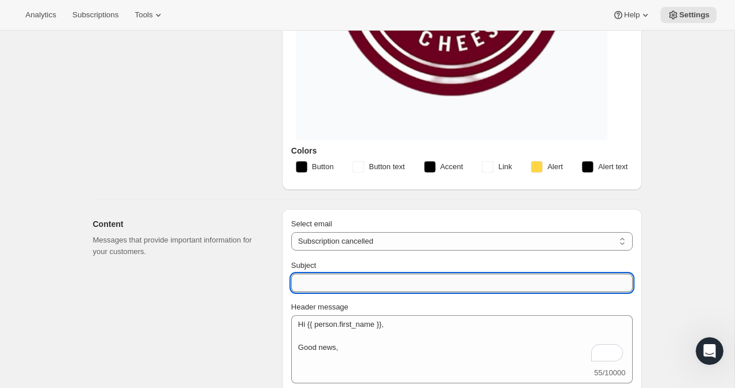
click at [305, 285] on input "Subject" at bounding box center [461, 283] width 341 height 18
type input "We are Sorry to see you leave"
click at [339, 237] on select "New subscription Upcoming order Failed payment Delayed subscription (inventory …" at bounding box center [461, 241] width 341 height 18
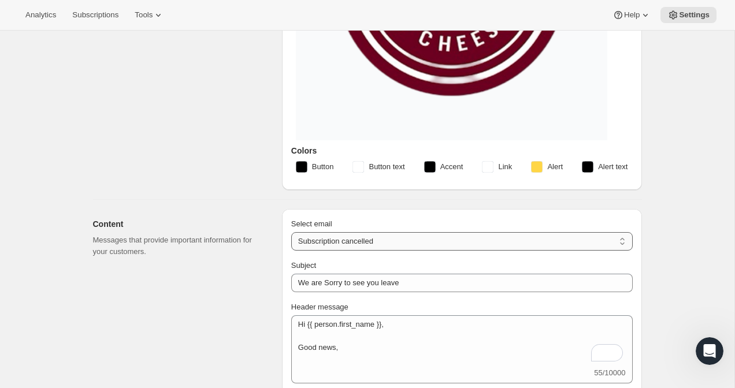
click at [291, 232] on select "New subscription Upcoming order Failed payment Delayed subscription (inventory …" at bounding box center [461, 241] width 341 height 18
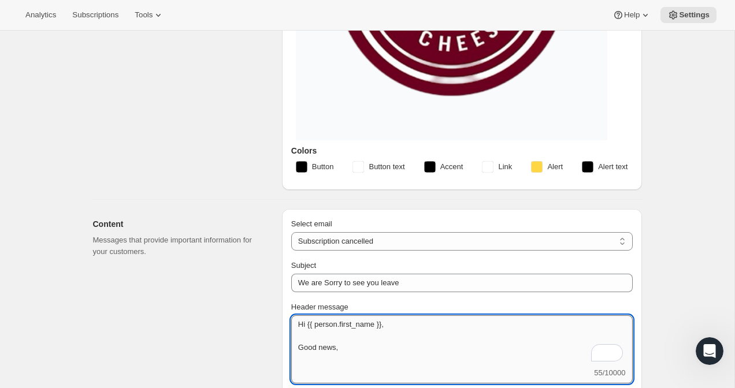
click at [328, 327] on textarea "Subscription cancelled. Please reach out to reactivate." at bounding box center [461, 341] width 341 height 52
paste textarea "We wanted to let you know your Wine Club subscription has been cancelled. Your …"
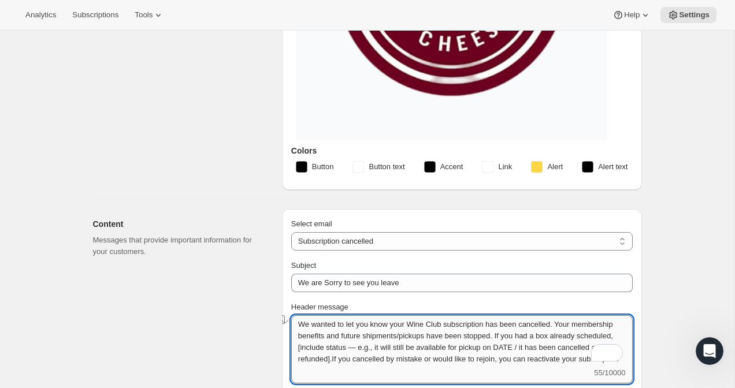
scroll to position [0, 0]
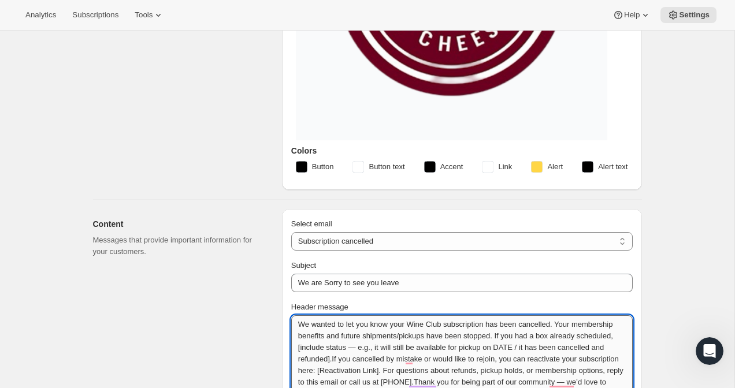
click at [574, 325] on textarea "We wanted to let you know your Wine Club subscription has been cancelled. Your …" at bounding box center [461, 364] width 341 height 98
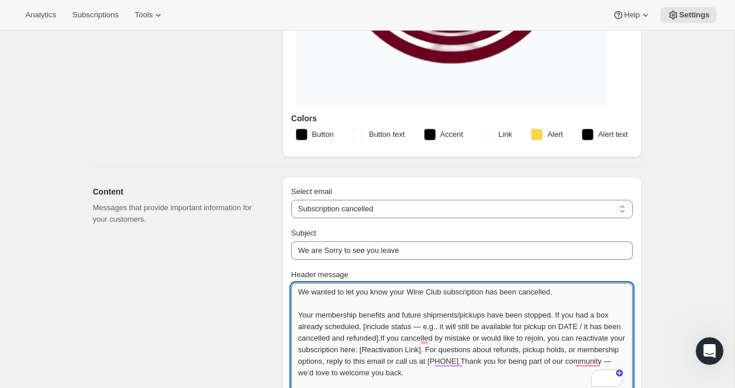
scroll to position [310, 0]
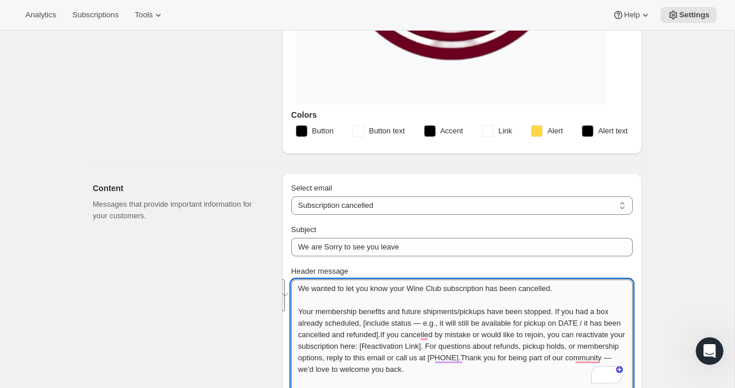
drag, startPoint x: 577, startPoint y: 311, endPoint x: 420, endPoint y: 336, distance: 159.0
click at [420, 336] on textarea "We wanted to let you know your Wine Club subscription has been cancelled. Your …" at bounding box center [461, 335] width 341 height 110
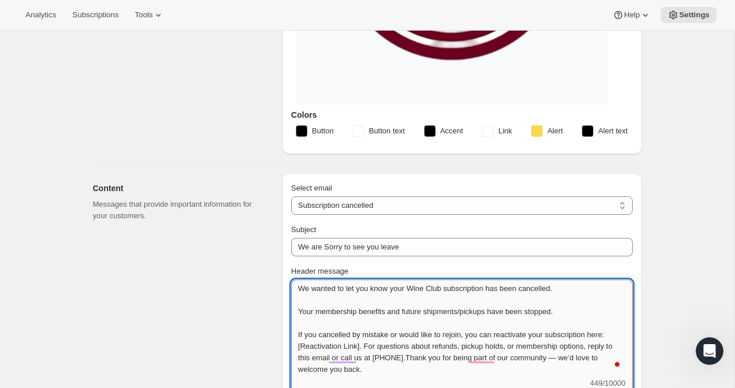
scroll to position [1, 0]
drag, startPoint x: 385, startPoint y: 345, endPoint x: 300, endPoint y: 350, distance: 85.1
click at [300, 349] on textarea "We wanted to let you know your Wine Club subscription has been cancelled. Your …" at bounding box center [461, 329] width 341 height 98
drag, startPoint x: 433, startPoint y: 346, endPoint x: 379, endPoint y: 350, distance: 54.5
click at [380, 350] on textarea "We wanted to let you know your Wine Club subscription has been cancelled. Your …" at bounding box center [461, 329] width 341 height 98
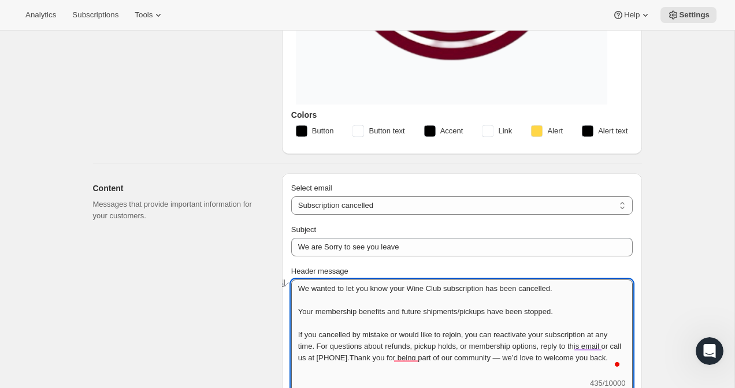
drag, startPoint x: 382, startPoint y: 346, endPoint x: 437, endPoint y: 342, distance: 54.4
click at [437, 342] on textarea "We wanted to let you know your Wine Club subscription has been cancelled. Your …" at bounding box center [461, 329] width 341 height 98
click at [456, 348] on textarea "We wanted to let you know your Wine Club subscription has been cancelled. Your …" at bounding box center [461, 329] width 341 height 98
click at [451, 347] on textarea "We wanted to let you know your Wine Club subscription has been cancelled. Your …" at bounding box center [461, 329] width 341 height 98
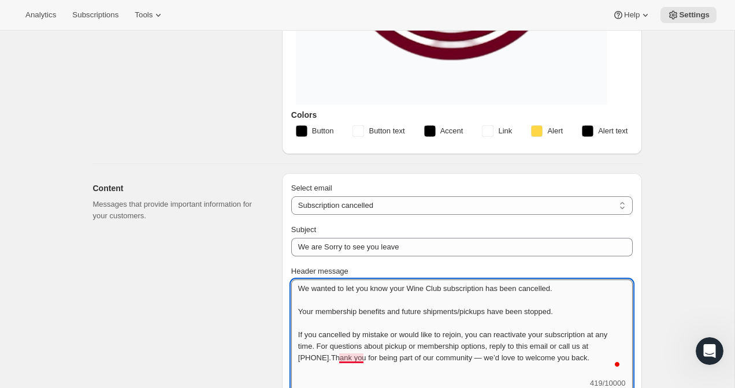
click at [343, 359] on textarea "We wanted to let you know your Wine Club subscription has been cancelled. Your …" at bounding box center [461, 329] width 341 height 98
click at [340, 361] on textarea "We wanted to let you know your Wine Club subscription has been cancelled. Your …" at bounding box center [461, 329] width 341 height 98
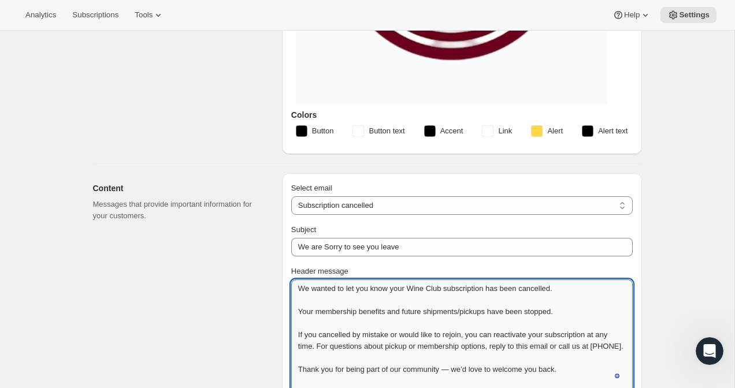
scroll to position [1, 0]
drag, startPoint x: 339, startPoint y: 357, endPoint x: 306, endPoint y: 361, distance: 32.5
click at [306, 361] on textarea "We wanted to let you know your Wine Club subscription has been cancelled. Your …" at bounding box center [461, 335] width 341 height 110
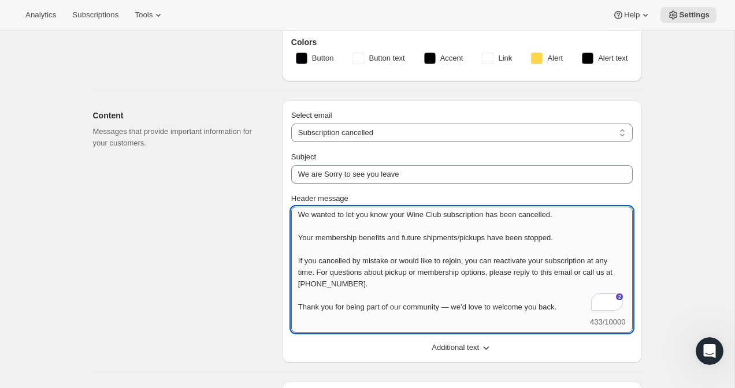
scroll to position [0, 0]
click at [574, 310] on textarea "We wanted to let you know your Wine Club subscription has been cancelled. Your …" at bounding box center [461, 262] width 341 height 110
click at [580, 309] on textarea "We wanted to let you know your Wine Club subscription has been cancelled. Your …" at bounding box center [461, 262] width 341 height 110
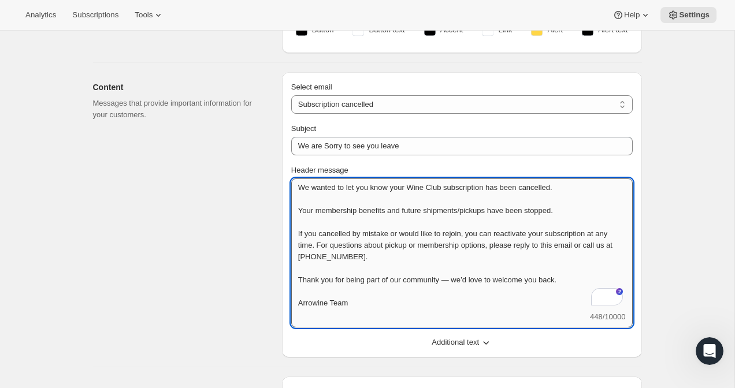
click at [295, 186] on textarea "We wanted to let you know your Wine Club subscription has been cancelled. Your …" at bounding box center [461, 245] width 341 height 133
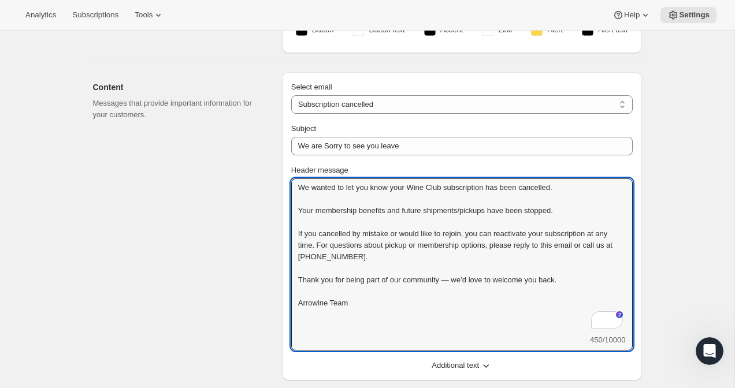
paste textarea "Hi {{ person.first_name|default:"there" }},"
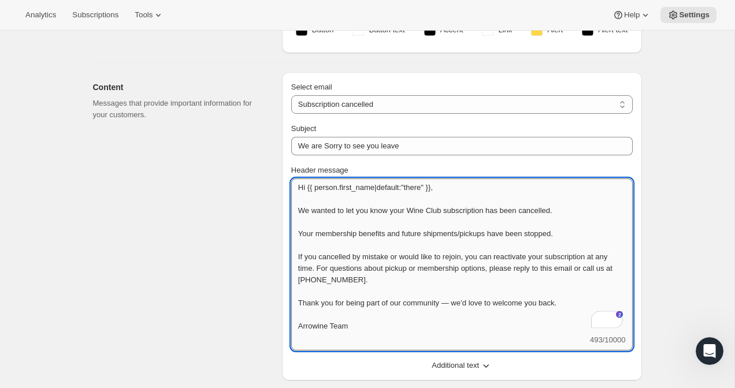
drag, startPoint x: 436, startPoint y: 187, endPoint x: 380, endPoint y: 190, distance: 56.1
click at [380, 190] on textarea "Hi {{ person.first_name|default:"there" }}, We wanted to let you know your Wine…" at bounding box center [461, 257] width 341 height 156
type textarea "Hi {{ person.first_name }}, We wanted to let you know your Wine Club subscripti…"
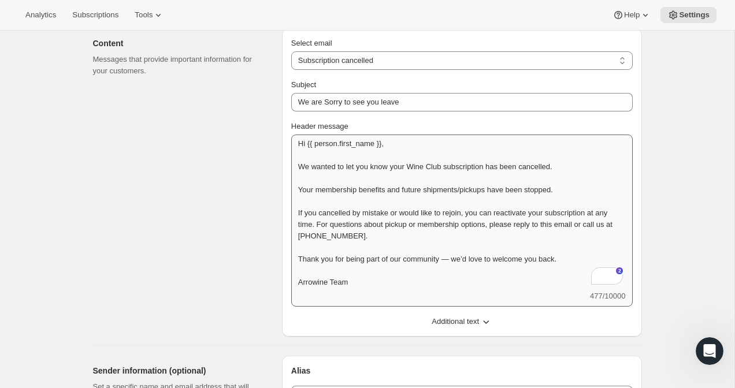
scroll to position [369, 0]
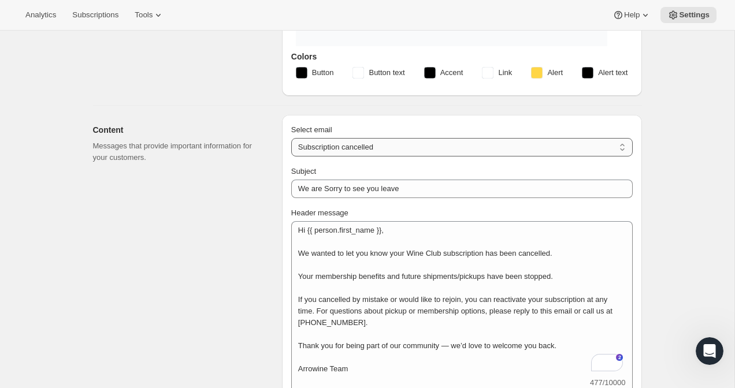
click at [429, 138] on select "New subscription Upcoming order Failed payment Delayed subscription (inventory …" at bounding box center [461, 147] width 341 height 18
select select "reactivatedMessage"
click at [291, 138] on select "New subscription Upcoming order Failed payment Delayed subscription (inventory …" at bounding box center [461, 147] width 341 height 18
type input "Subscription updated"
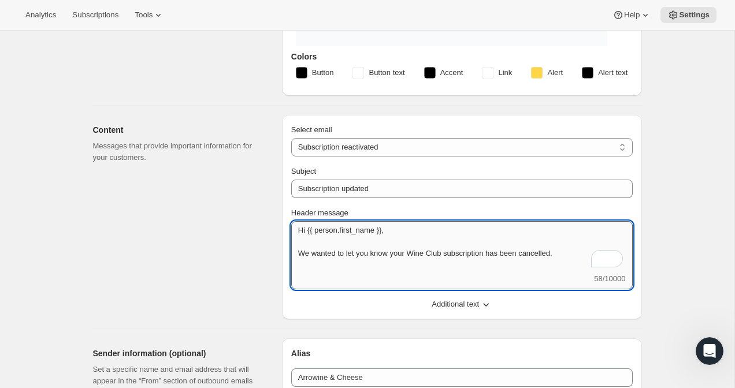
click at [540, 233] on textarea "Welcome back! We're excited to continue your subscription." at bounding box center [461, 247] width 341 height 52
type textarea "Welcome back! We're excited to continue your subscription. Arrowine Team"
